Goal: Information Seeking & Learning: Learn about a topic

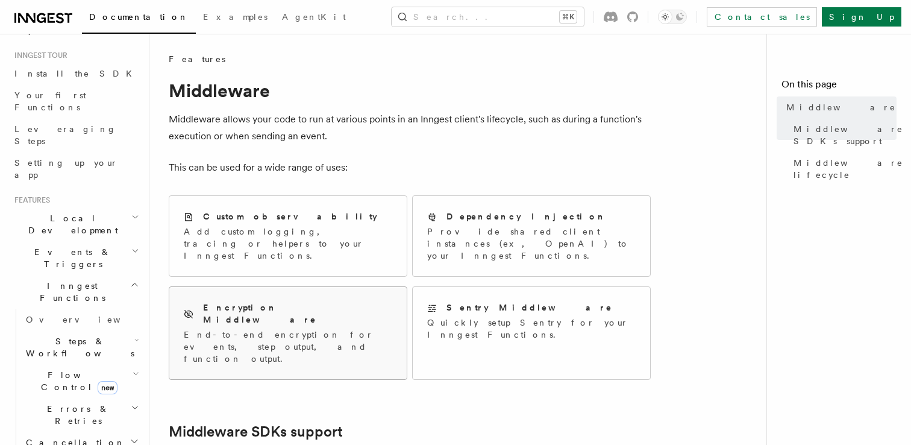
click at [369, 301] on div "Encryption Middleware" at bounding box center [288, 313] width 208 height 25
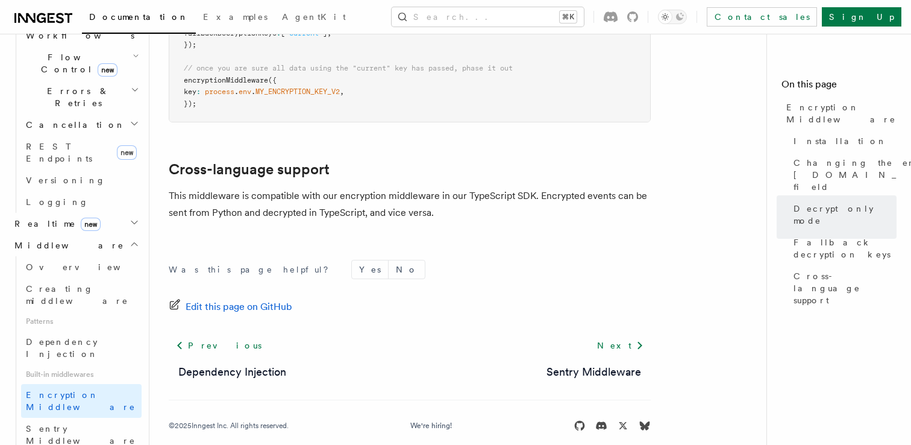
scroll to position [429, 0]
click at [67, 283] on span "Creating middleware" at bounding box center [77, 294] width 102 height 22
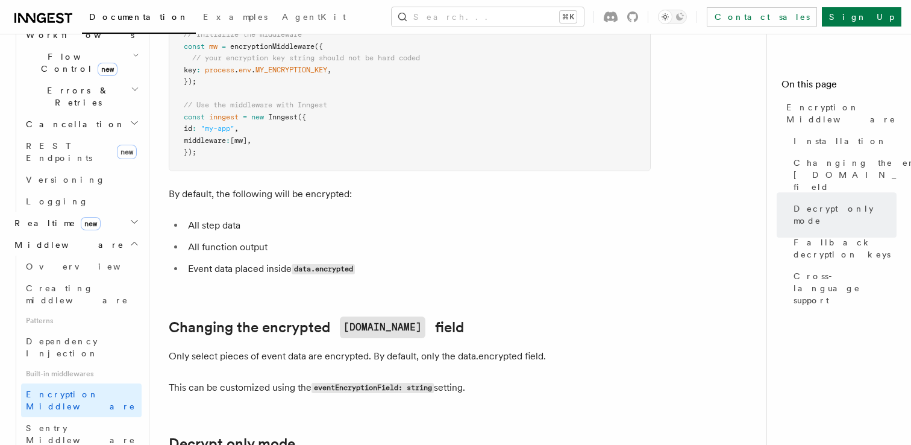
scroll to position [0, 0]
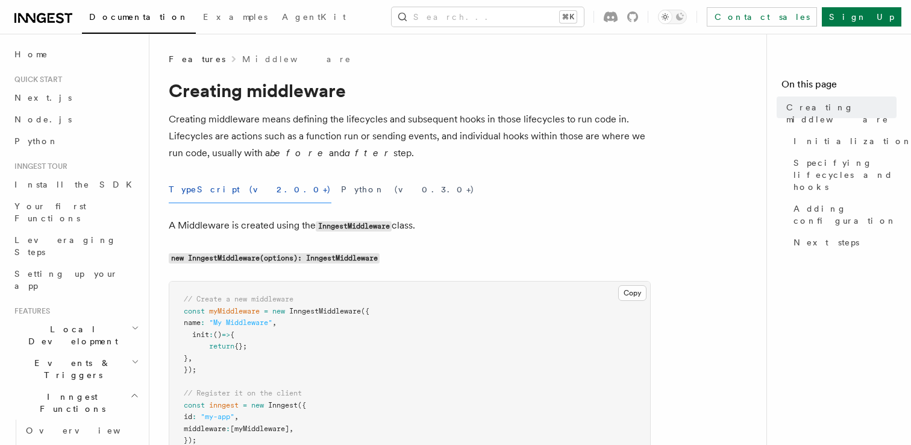
click at [501, 155] on p "Creating middleware means defining the lifecycles and subsequent hooks in those…" at bounding box center [410, 136] width 482 height 51
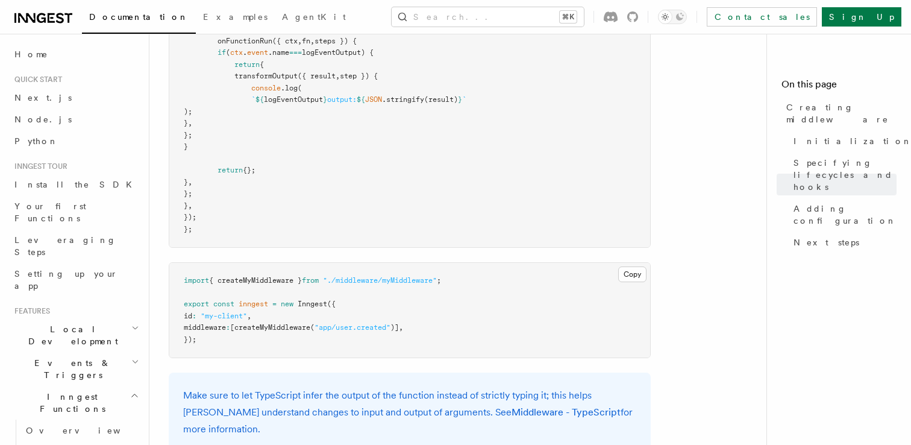
scroll to position [2077, 0]
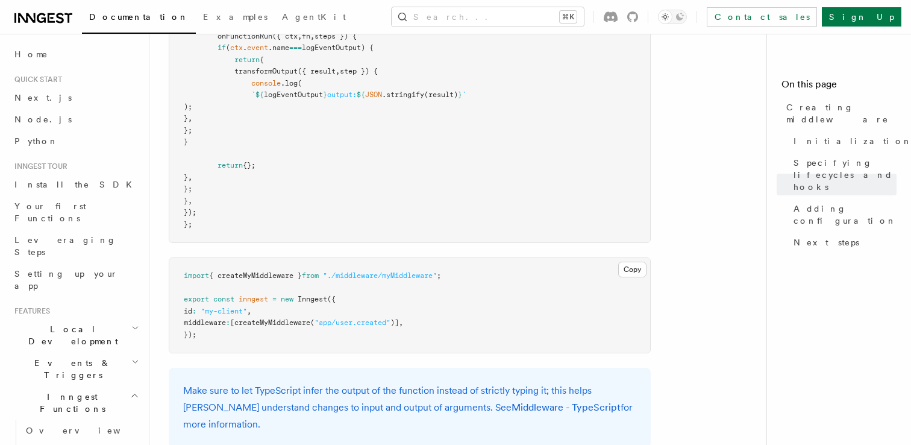
click at [306, 273] on pre "import { createMyMiddleware } from "./middleware/myMiddleware" ; export const i…" at bounding box center [409, 305] width 481 height 95
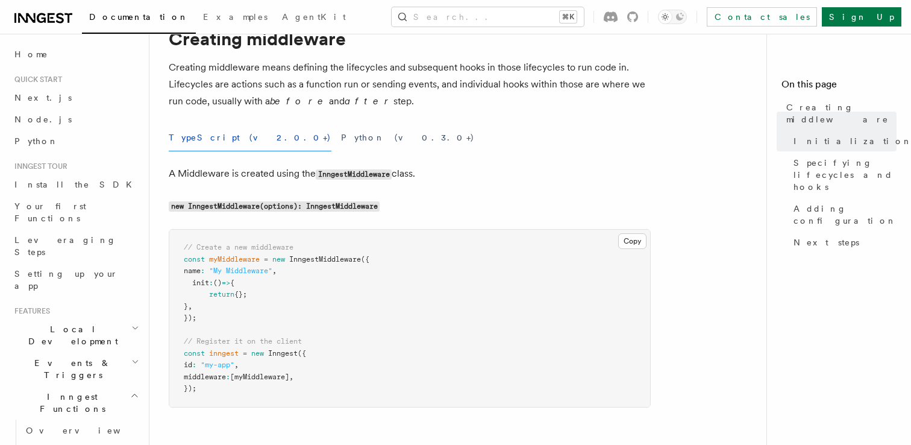
scroll to position [0, 0]
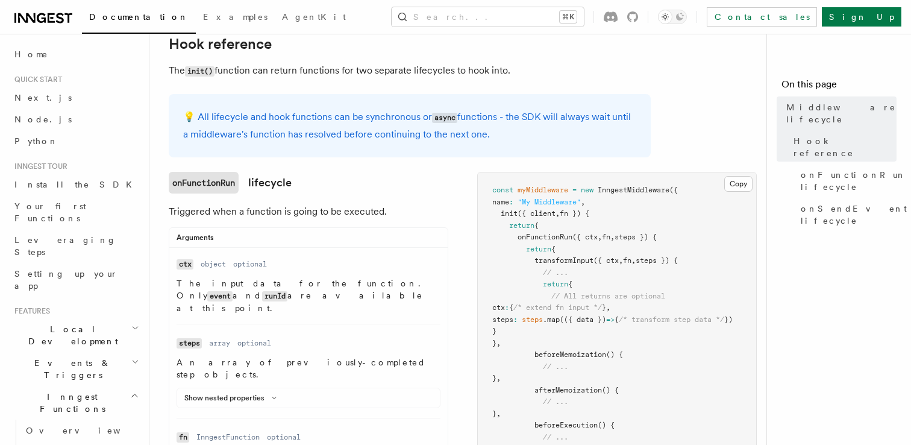
scroll to position [123, 0]
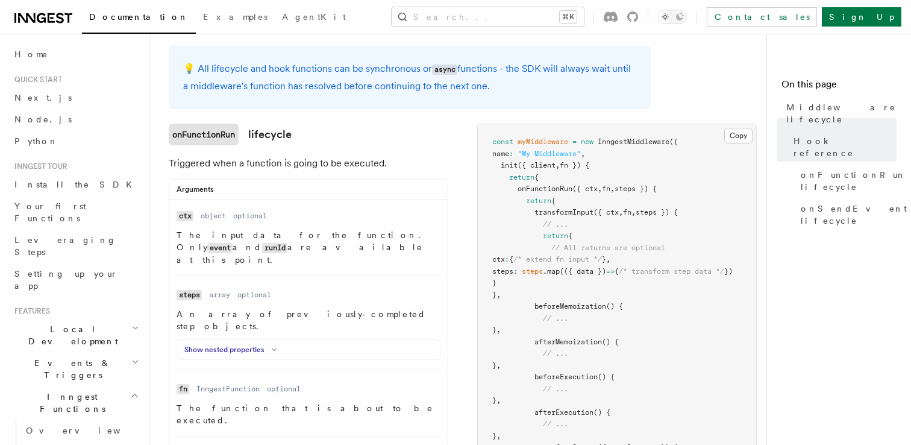
click at [267, 346] on icon at bounding box center [274, 349] width 14 height 7
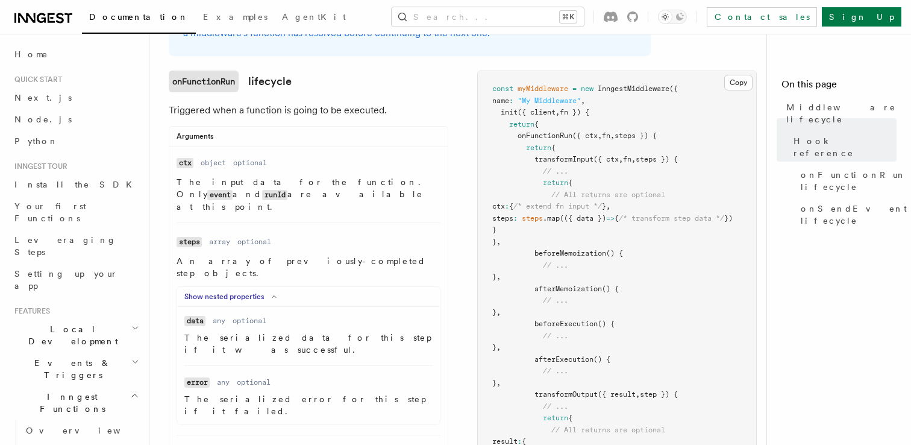
scroll to position [186, 0]
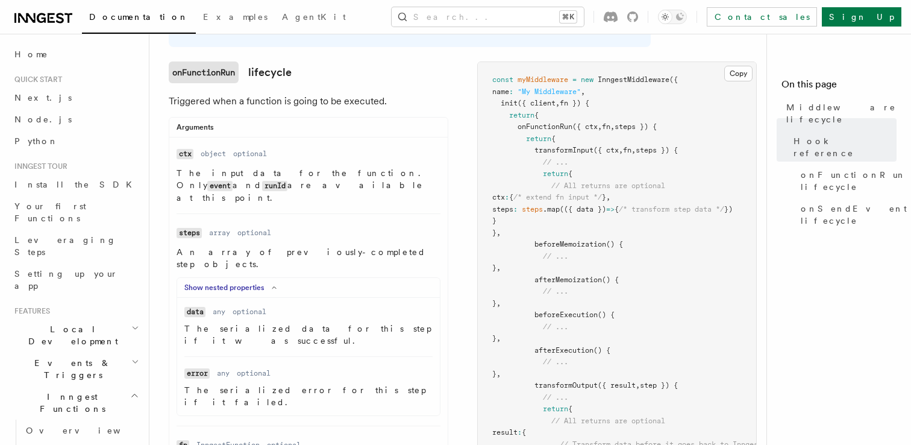
click at [269, 284] on icon at bounding box center [274, 287] width 14 height 7
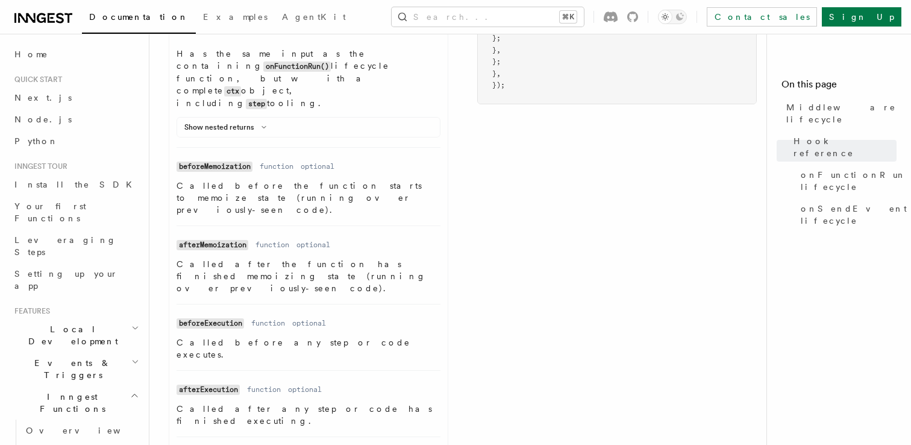
scroll to position [722, 0]
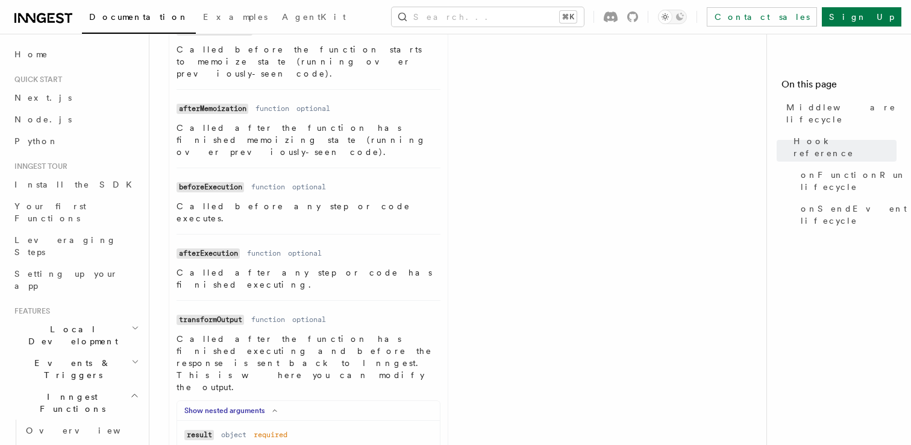
scroll to position [858, 0]
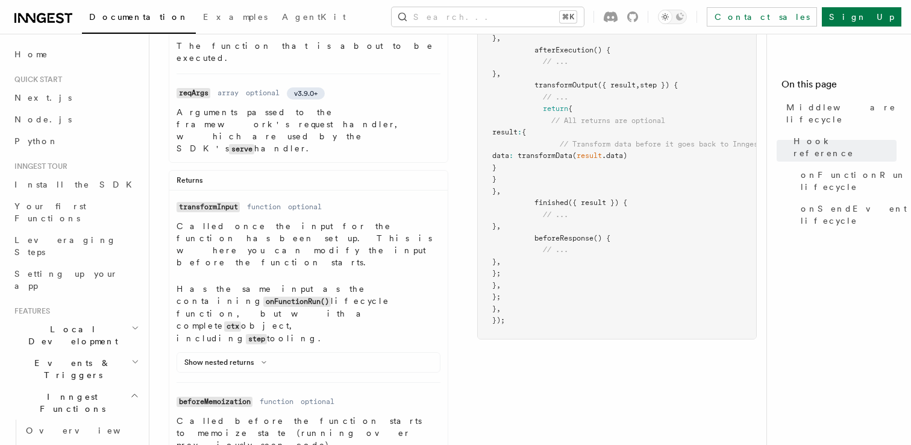
scroll to position [507, 0]
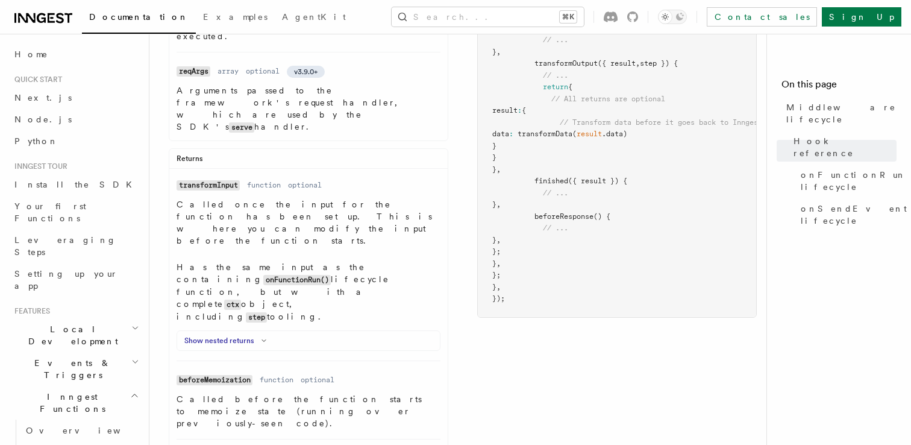
click at [262, 340] on polyline at bounding box center [264, 341] width 4 height 2
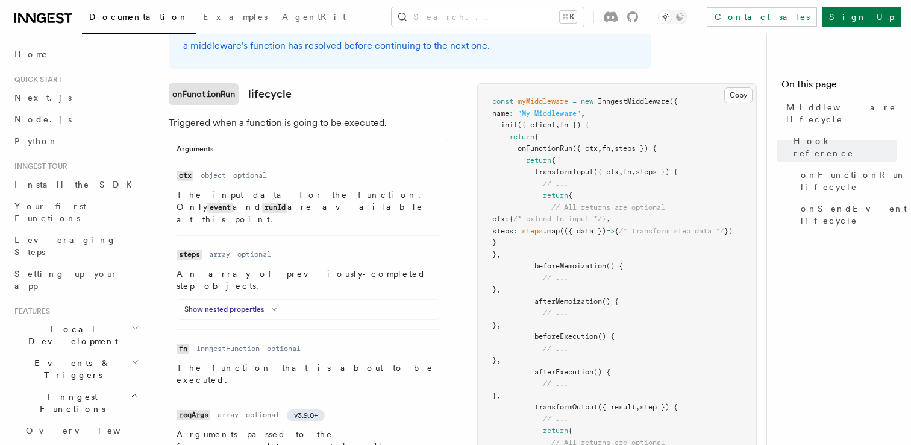
scroll to position [0, 0]
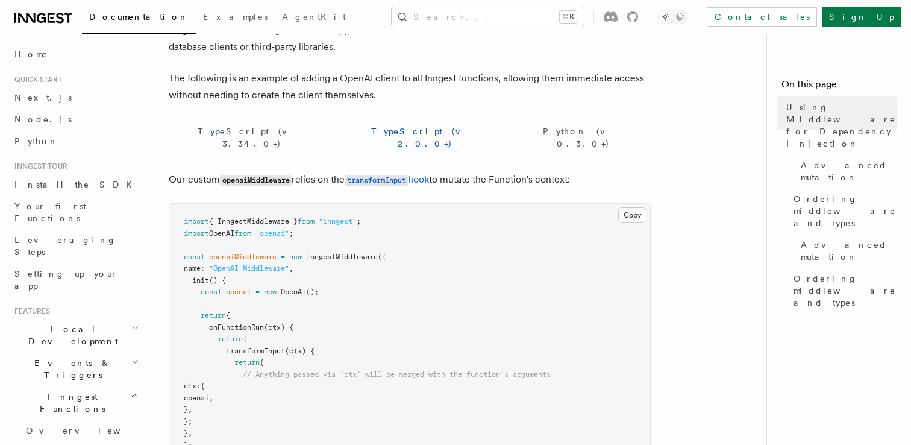
scroll to position [105, 0]
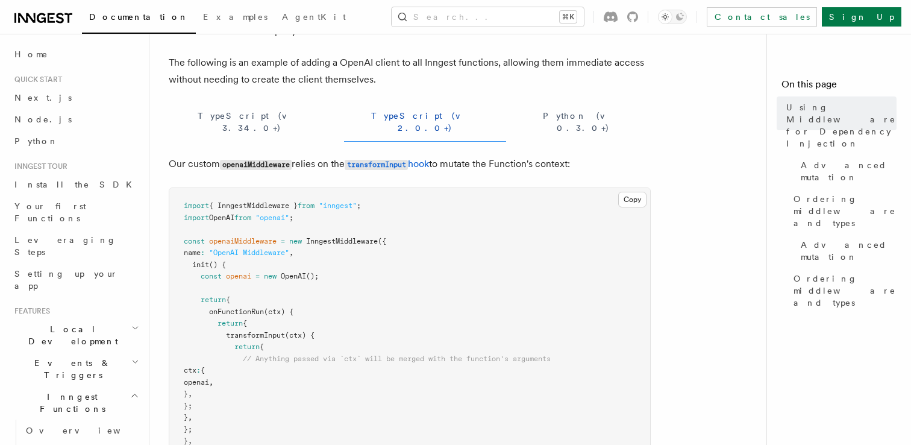
click at [244, 307] on span "onFunctionRun" at bounding box center [236, 311] width 55 height 8
click at [278, 289] on pre "import { InngestMiddleware } from "inngest" ; import OpenAI from "openai" ; con…" at bounding box center [409, 341] width 481 height 306
click at [278, 295] on pre "import { InngestMiddleware } from "inngest" ; import OpenAI from "openai" ; con…" at bounding box center [409, 341] width 481 height 306
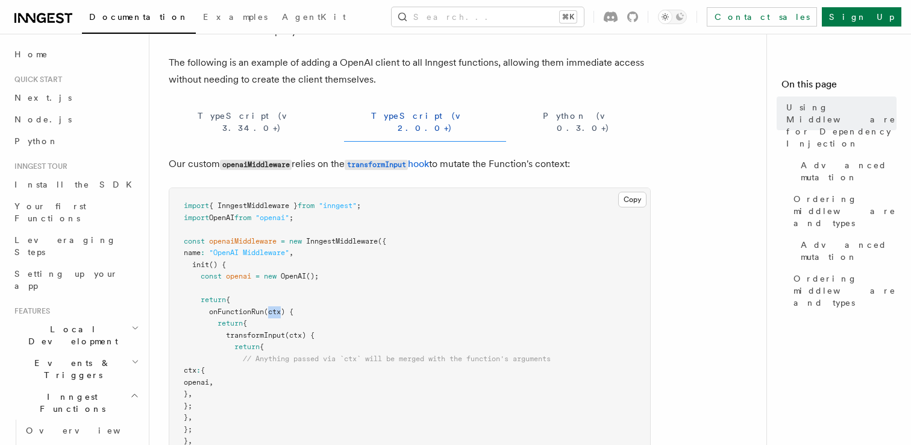
click at [304, 289] on pre "import { InngestMiddleware } from "inngest" ; import OpenAI from "openai" ; con…" at bounding box center [409, 341] width 481 height 306
click at [267, 331] on span "transformInput" at bounding box center [255, 335] width 59 height 8
click at [292, 312] on pre "import { InngestMiddleware } from "inngest" ; import OpenAI from "openai" ; con…" at bounding box center [409, 341] width 481 height 306
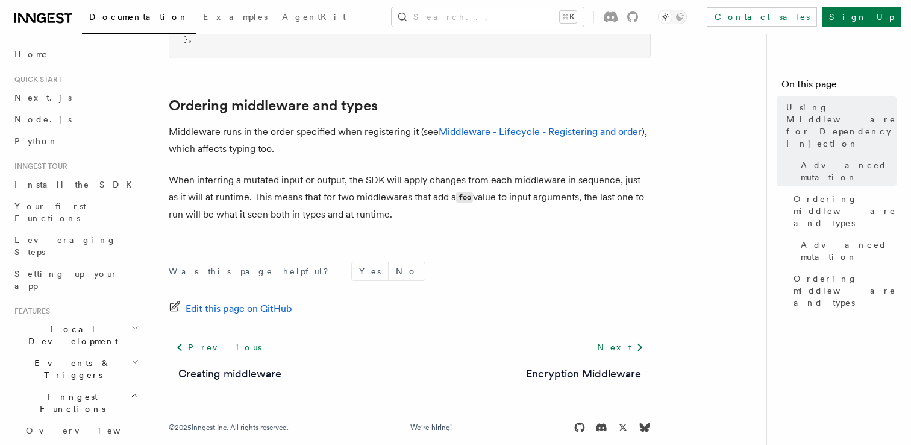
scroll to position [1514, 0]
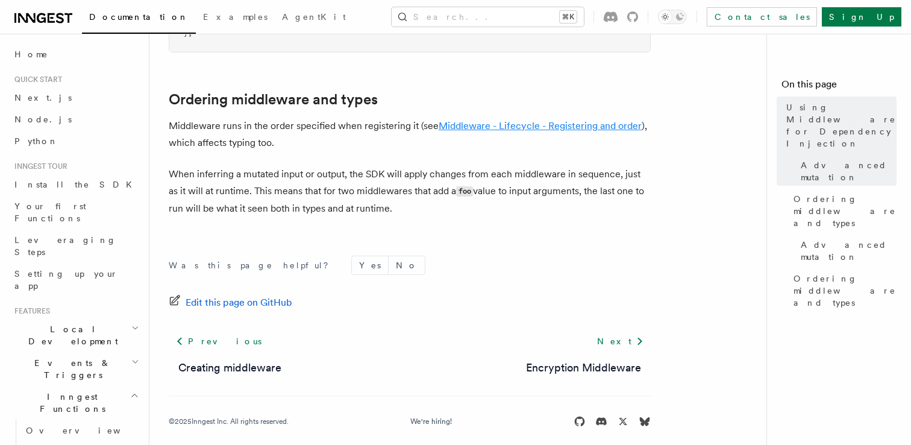
click at [484, 120] on link "Middleware - Lifecycle - Registering and order" at bounding box center [539, 125] width 203 height 11
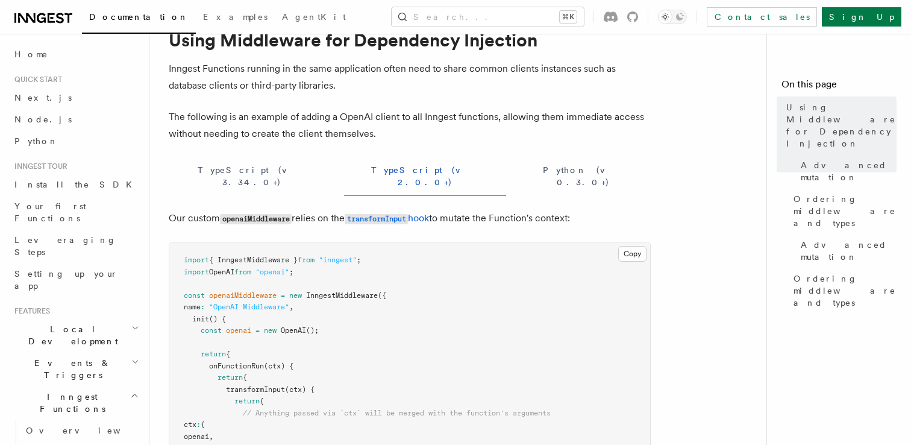
scroll to position [0, 0]
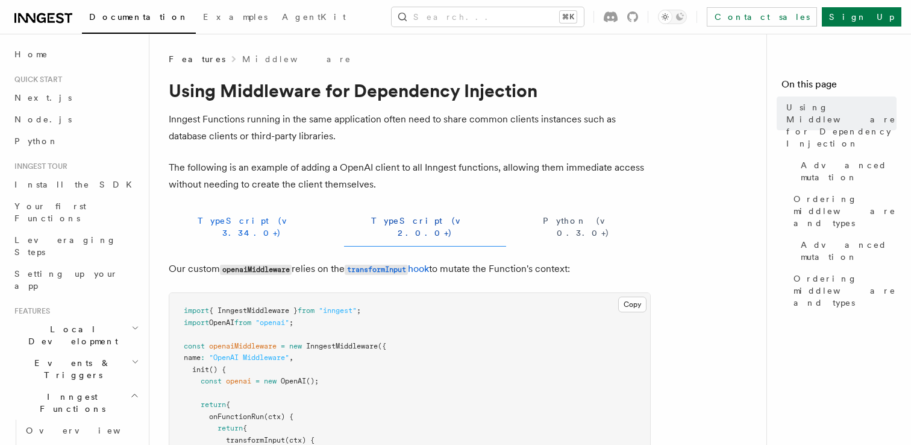
click at [222, 210] on button "TypeScript (v 3.34.0+)" at bounding box center [252, 226] width 166 height 39
